Goal: Task Accomplishment & Management: Use online tool/utility

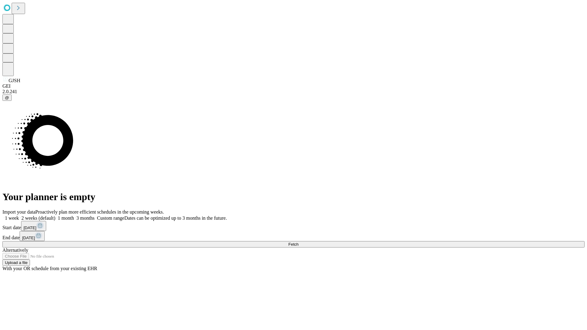
click at [298, 242] on span "Fetch" at bounding box center [293, 244] width 10 height 5
